Goal: Task Accomplishment & Management: Manage account settings

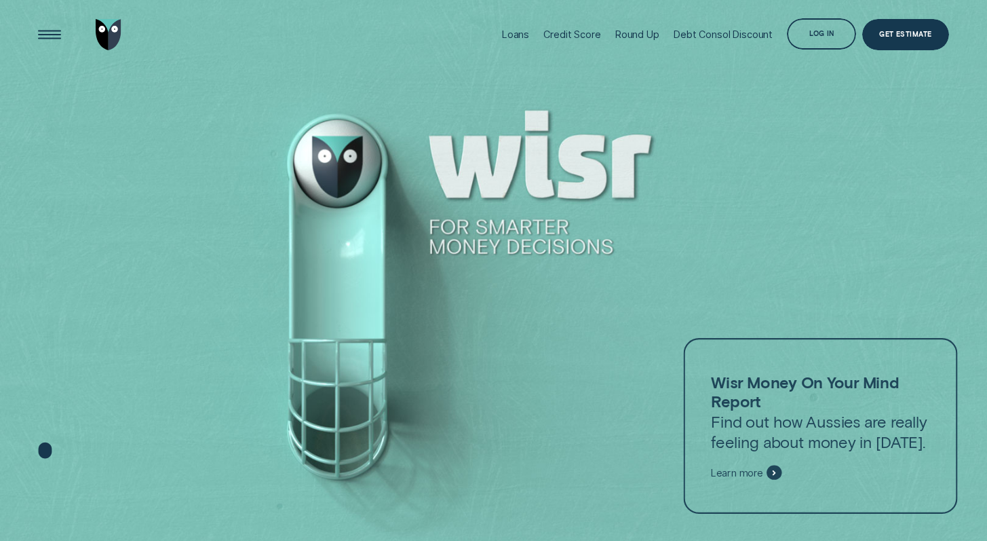
click at [834, 32] on div "Log in" at bounding box center [821, 35] width 24 height 6
click at [798, 49] on div "Log in Log in Customer Dashboard View loan & credit scores Partner Portal Manag…" at bounding box center [824, 34] width 75 height 33
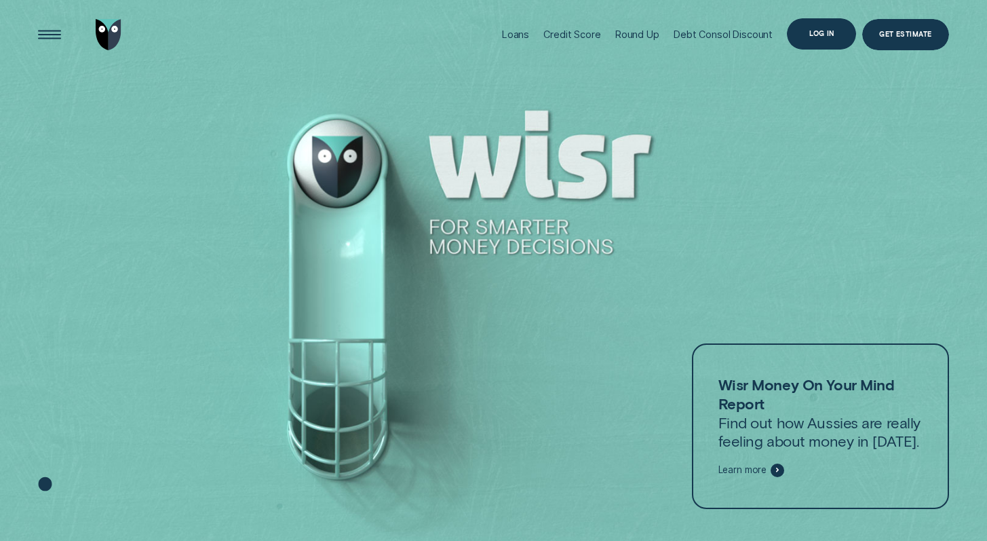
click at [815, 40] on div "Log in" at bounding box center [821, 33] width 69 height 31
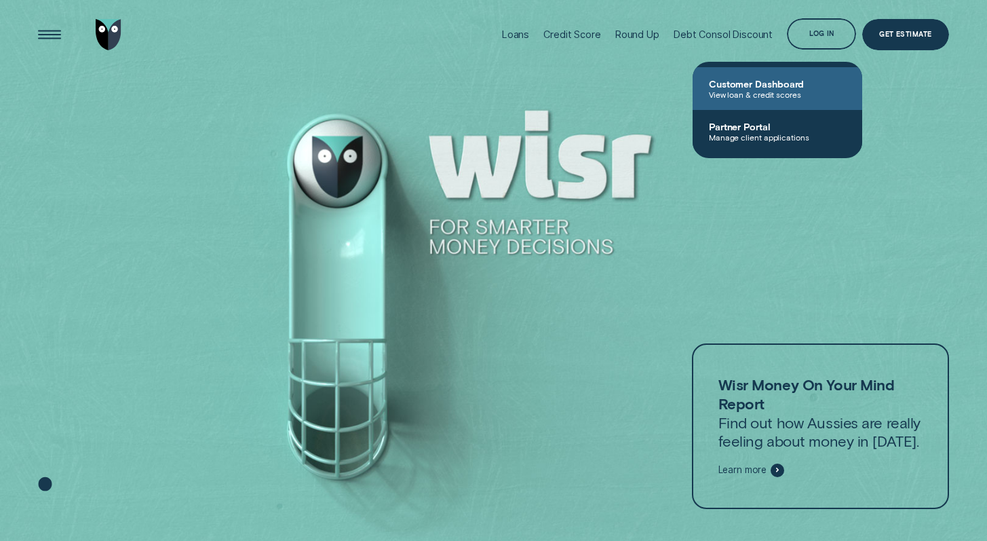
click at [784, 95] on span "View loan & credit scores" at bounding box center [777, 94] width 137 height 9
